Goal: Information Seeking & Learning: Learn about a topic

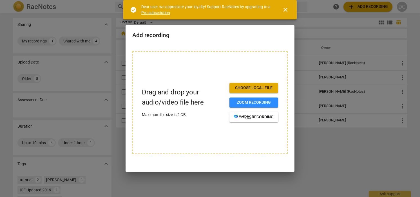
click at [306, 64] on div at bounding box center [210, 98] width 420 height 197
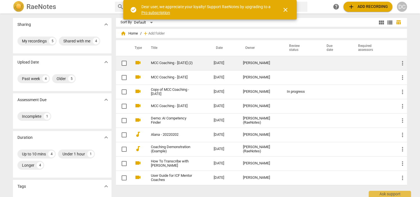
click at [174, 65] on link "MCC Coaching - [DATE] (2)" at bounding box center [172, 63] width 43 height 4
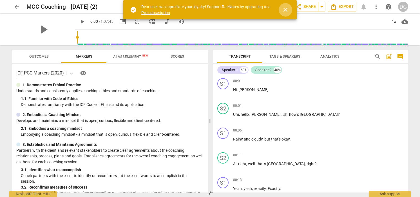
click at [286, 8] on span "close" at bounding box center [285, 9] width 7 height 7
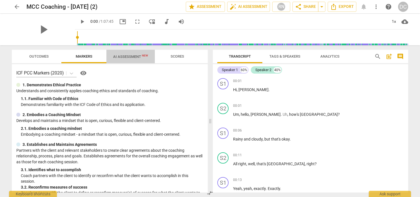
click at [130, 55] on span "AI Assessment New" at bounding box center [130, 57] width 35 height 4
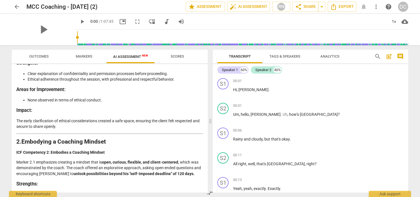
scroll to position [113, 0]
click at [117, 128] on p "The early clarification of ethical considerations created a safe space, ensurin…" at bounding box center [109, 124] width 187 height 12
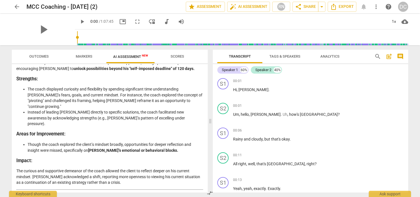
scroll to position [220, 0]
